Goal: Information Seeking & Learning: Find specific fact

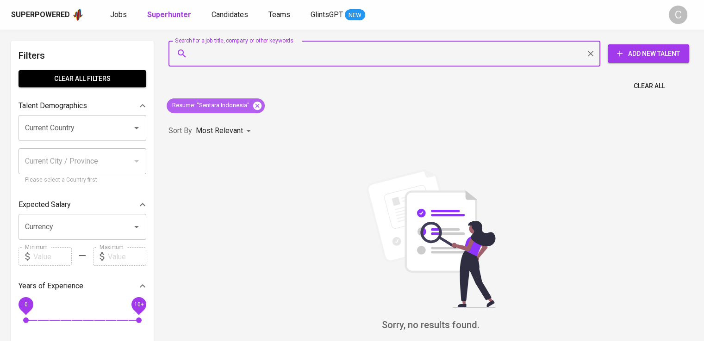
click at [260, 103] on icon at bounding box center [257, 106] width 10 height 10
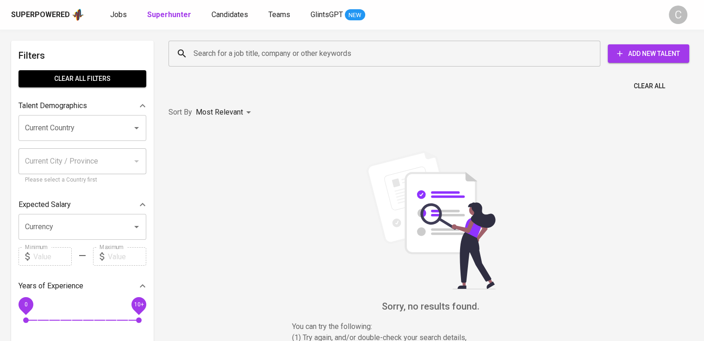
click at [283, 49] on input "Search for a job title, company or other keywords" at bounding box center [386, 54] width 391 height 18
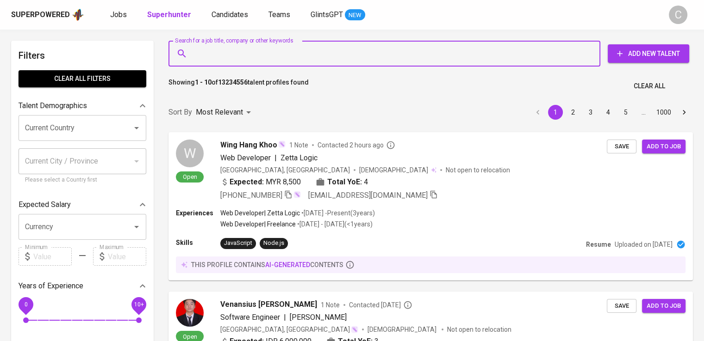
click at [283, 49] on input "Search for a job title, company or other keywords" at bounding box center [386, 54] width 391 height 18
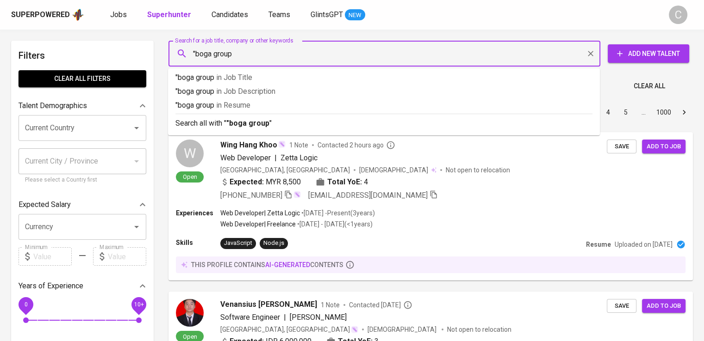
type input ""boga group""
click at [295, 112] on li ""boga group" in [GEOGRAPHIC_DATA]" at bounding box center [384, 107] width 432 height 14
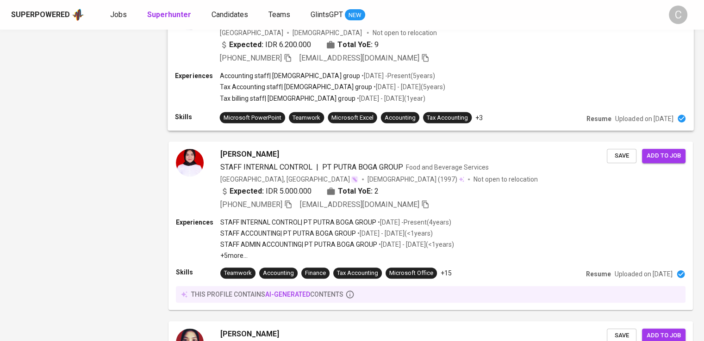
scroll to position [801, 0]
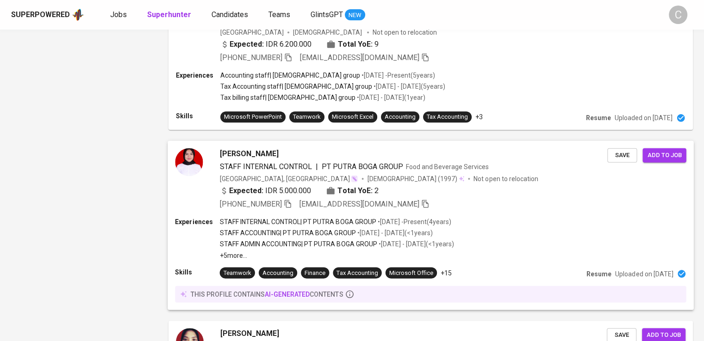
click at [493, 151] on div "[PERSON_NAME]" at bounding box center [414, 153] width 388 height 11
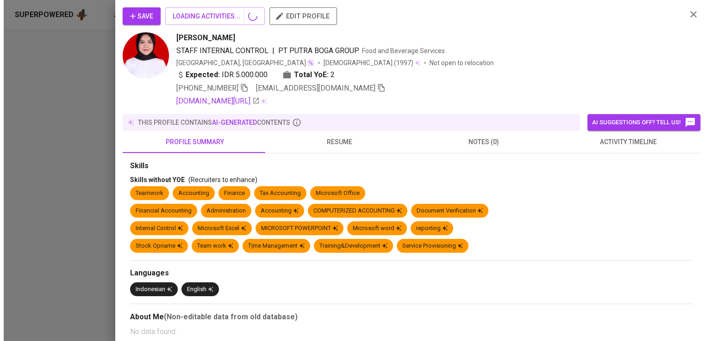
scroll to position [1113, 0]
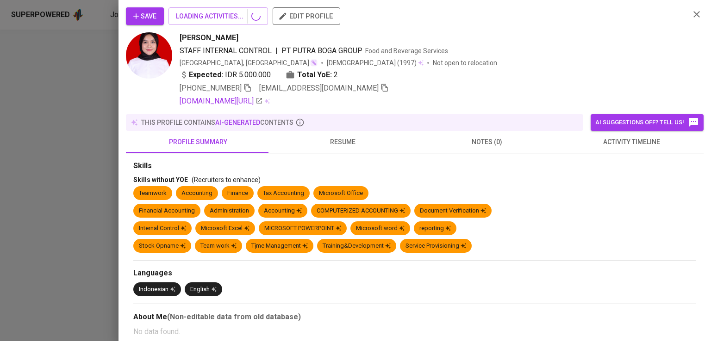
click at [99, 167] on div at bounding box center [355, 170] width 711 height 341
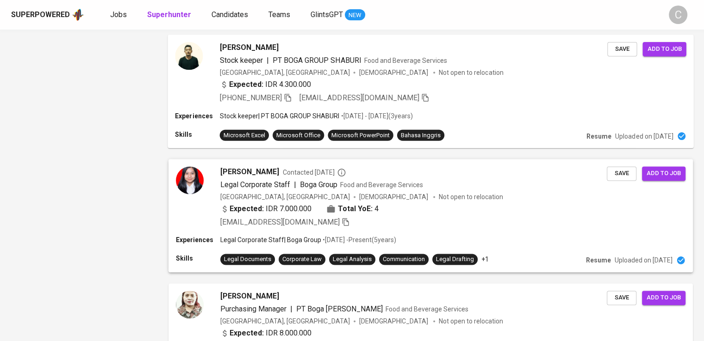
scroll to position [1222, 0]
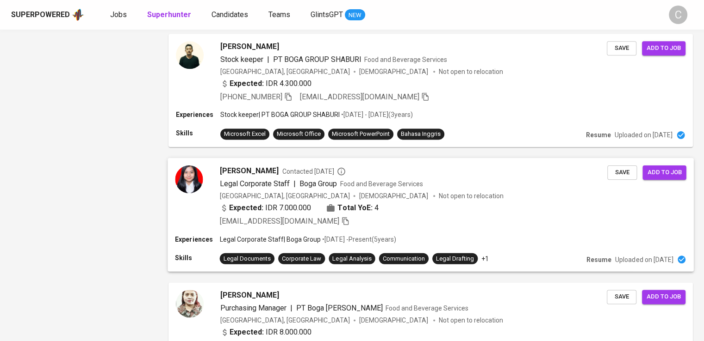
click at [238, 183] on span "Legal Corporate Staff" at bounding box center [255, 184] width 70 height 9
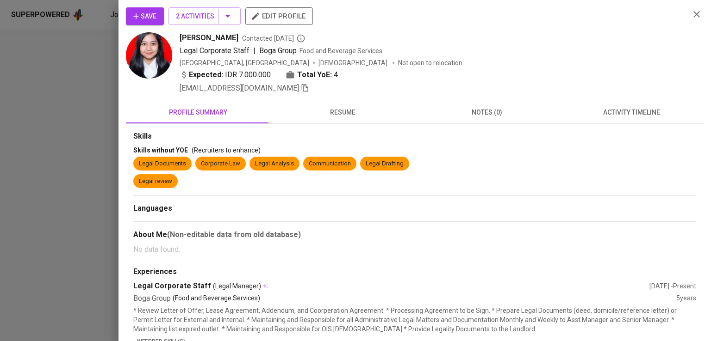
click at [517, 9] on div "Save 2 Activities edit profile" at bounding box center [404, 19] width 556 height 25
click at [67, 76] on div at bounding box center [355, 170] width 711 height 341
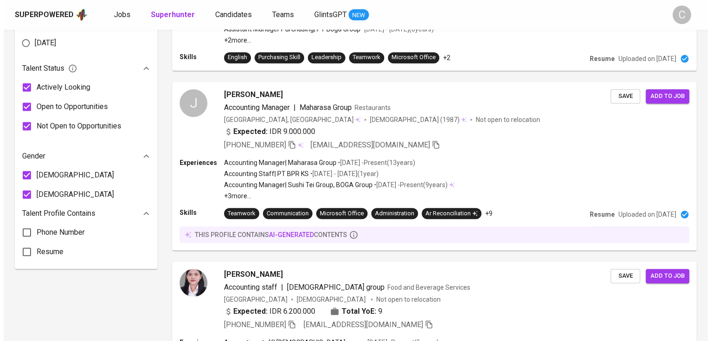
scroll to position [0, 0]
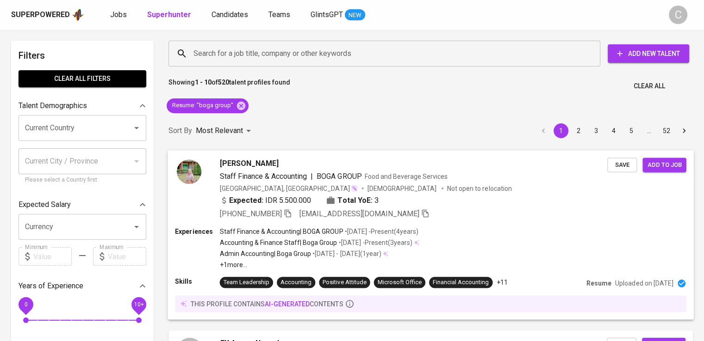
click at [500, 208] on div "[PHONE_NUMBER] [EMAIL_ADDRESS][DOMAIN_NAME]" at bounding box center [414, 213] width 388 height 11
click at [500, 208] on div at bounding box center [352, 170] width 704 height 341
click at [435, 239] on div at bounding box center [352, 170] width 704 height 341
click at [435, 239] on div "Experiences Staff Finance & Accounting | BOGA GROUP • [DATE] - Present ( 4 year…" at bounding box center [430, 248] width 509 height 43
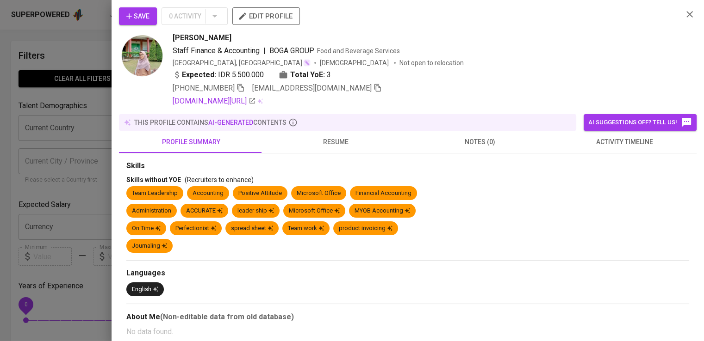
click at [472, 236] on div at bounding box center [352, 170] width 704 height 341
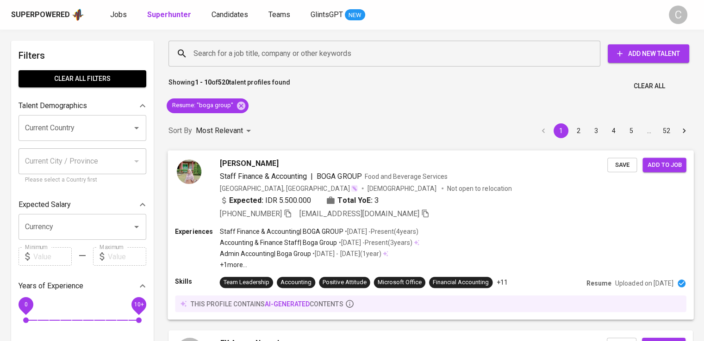
click at [473, 176] on div "Staff Finance & Accounting | BOGA GROUP Food and Beverage Services" at bounding box center [414, 176] width 388 height 11
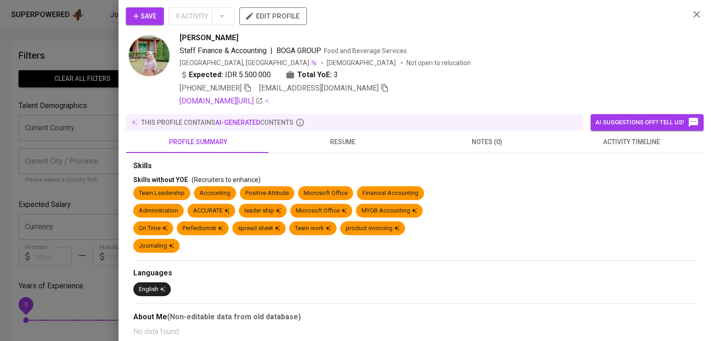
click at [548, 247] on div "Journaling" at bounding box center [414, 248] width 563 height 18
click at [538, 49] on div "Staff Finance & Accounting | BOGA GROUP Food and Beverage Services" at bounding box center [431, 50] width 502 height 11
click at [248, 87] on icon "button" at bounding box center [247, 88] width 6 height 8
click at [248, 91] on icon "button" at bounding box center [247, 88] width 6 height 8
